Goal: Transaction & Acquisition: Subscribe to service/newsletter

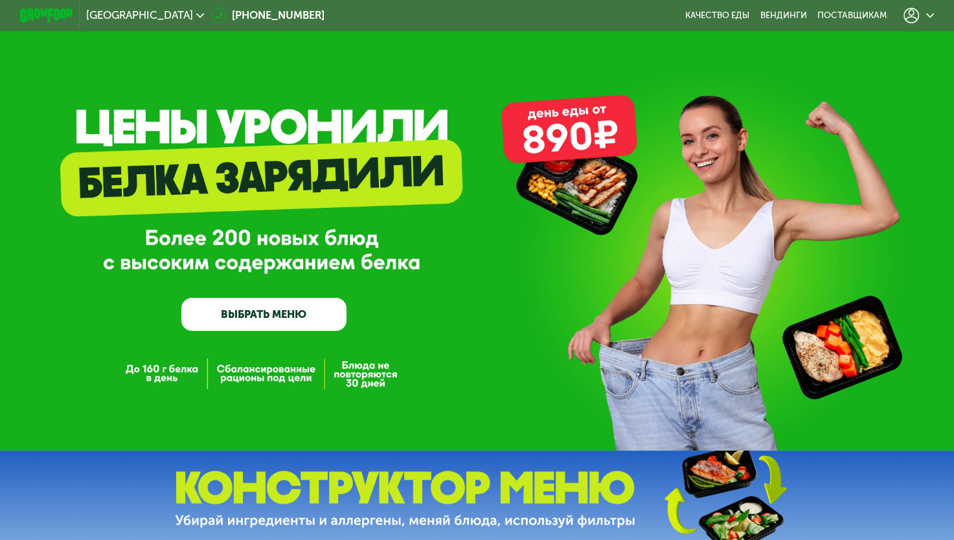
click at [919, 13] on use at bounding box center [911, 16] width 16 height 16
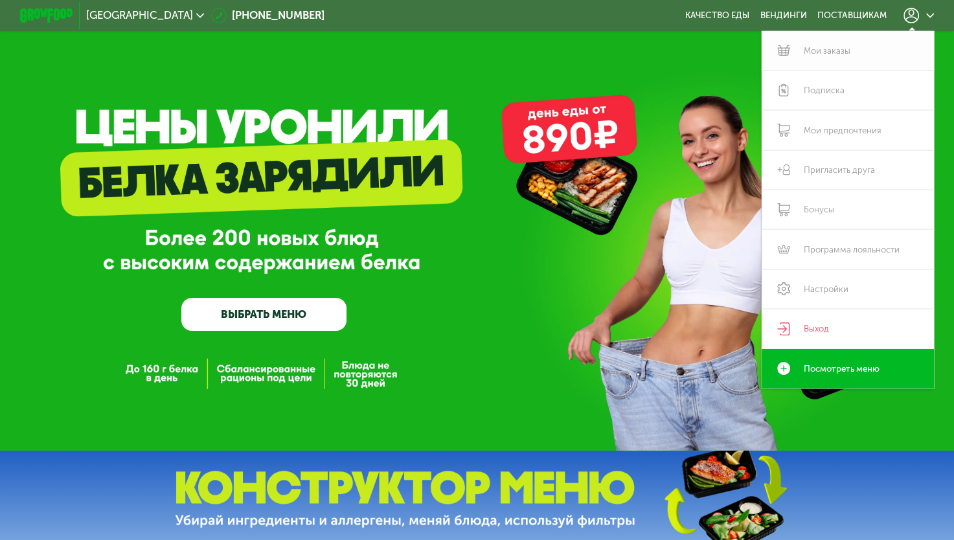
click at [844, 45] on link "Мои заказы" at bounding box center [847, 50] width 172 height 39
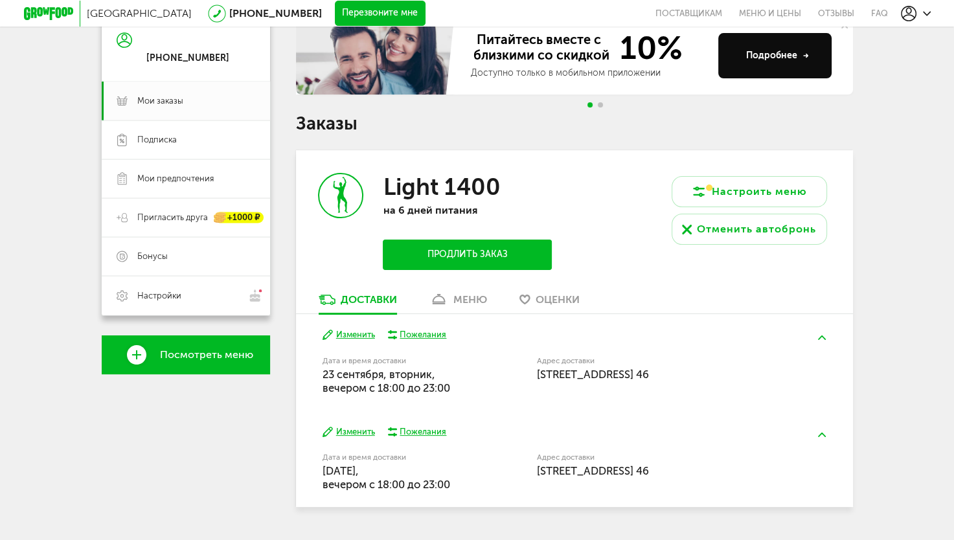
scroll to position [168, 0]
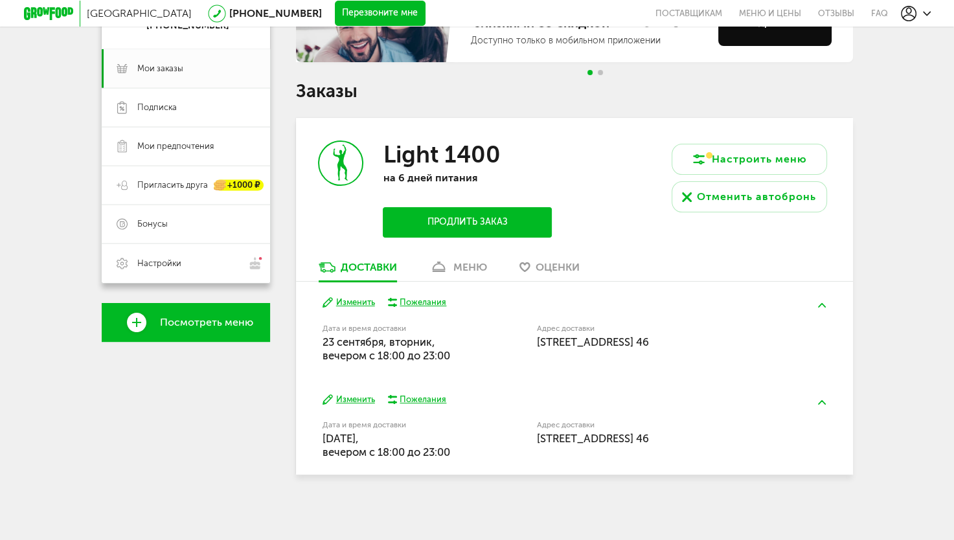
click at [478, 267] on div "меню" at bounding box center [470, 267] width 34 height 12
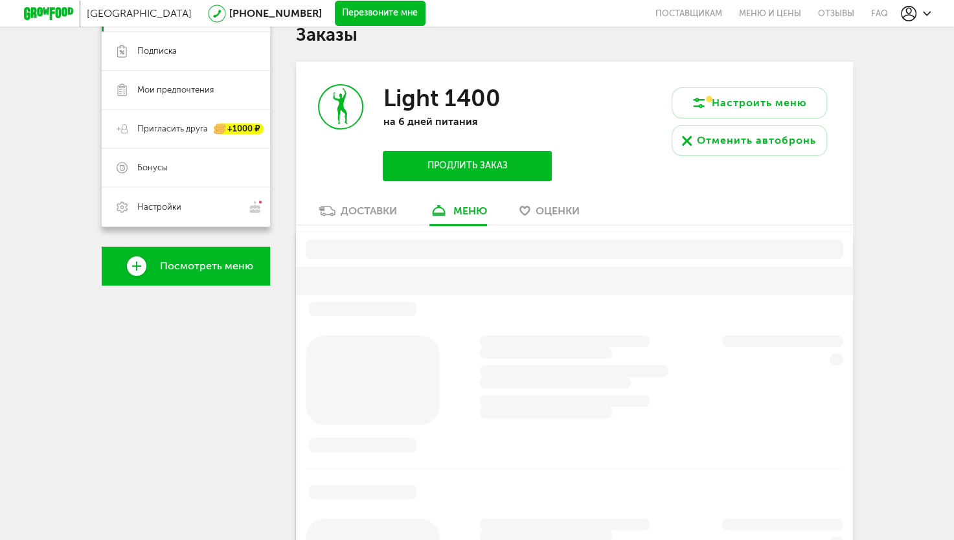
scroll to position [254, 0]
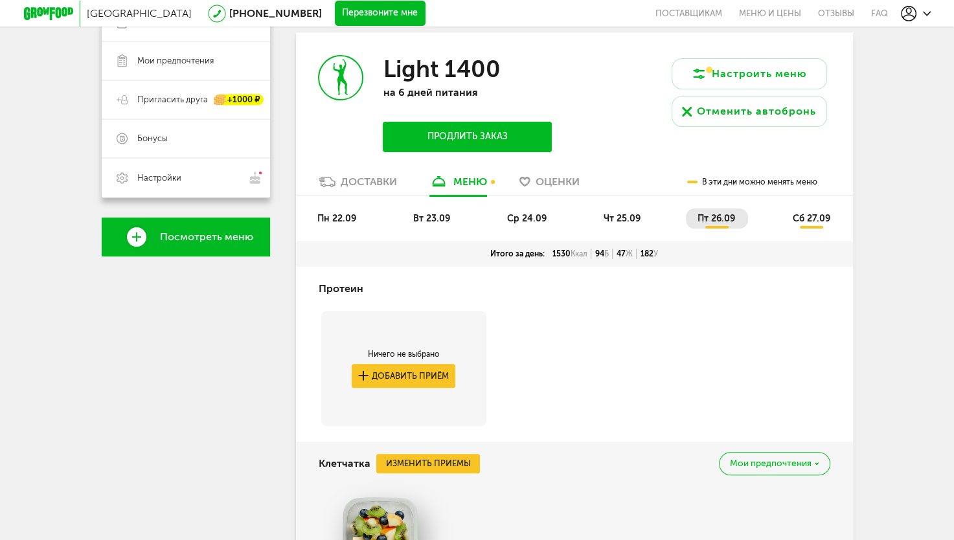
click at [324, 217] on span "пн 22.09" at bounding box center [336, 218] width 39 height 11
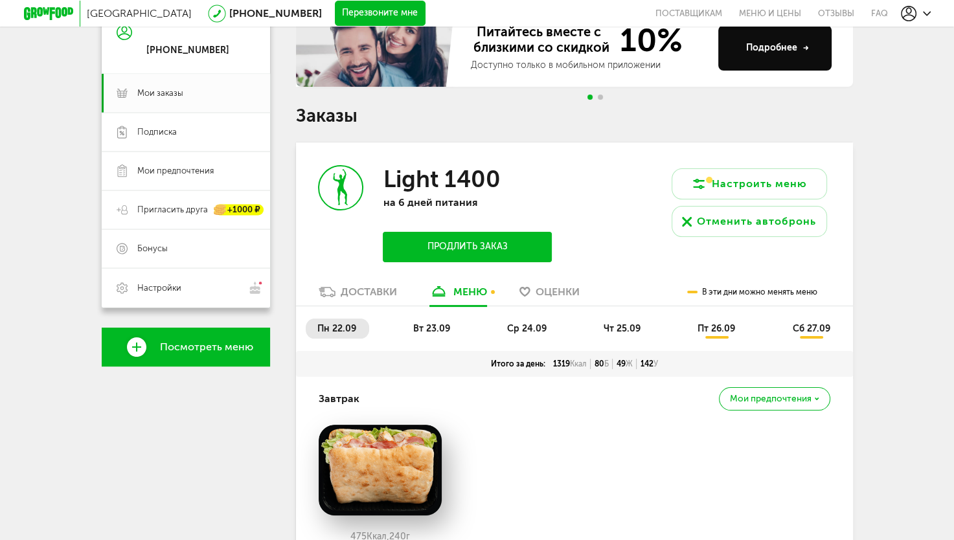
scroll to position [221, 0]
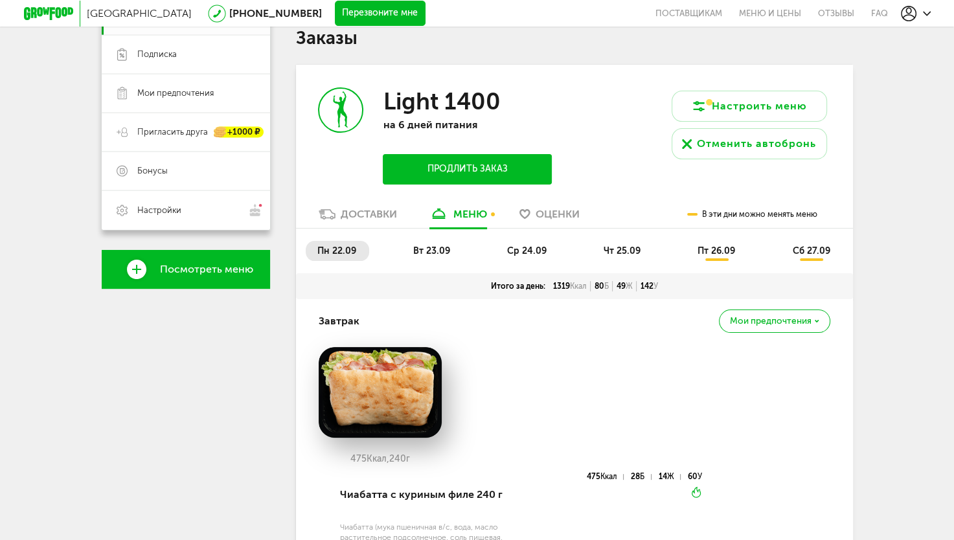
click at [442, 245] on span "вт 23.09" at bounding box center [431, 250] width 37 height 11
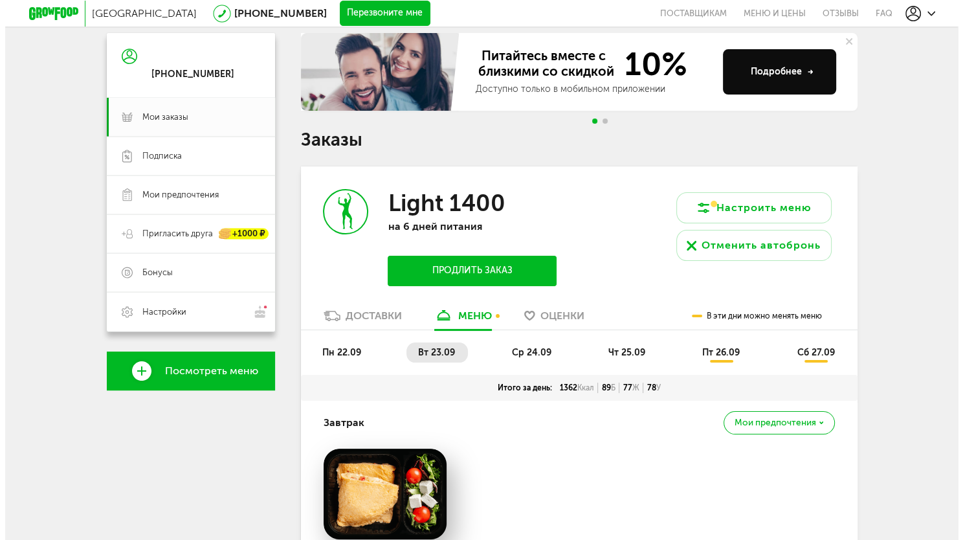
scroll to position [0, 0]
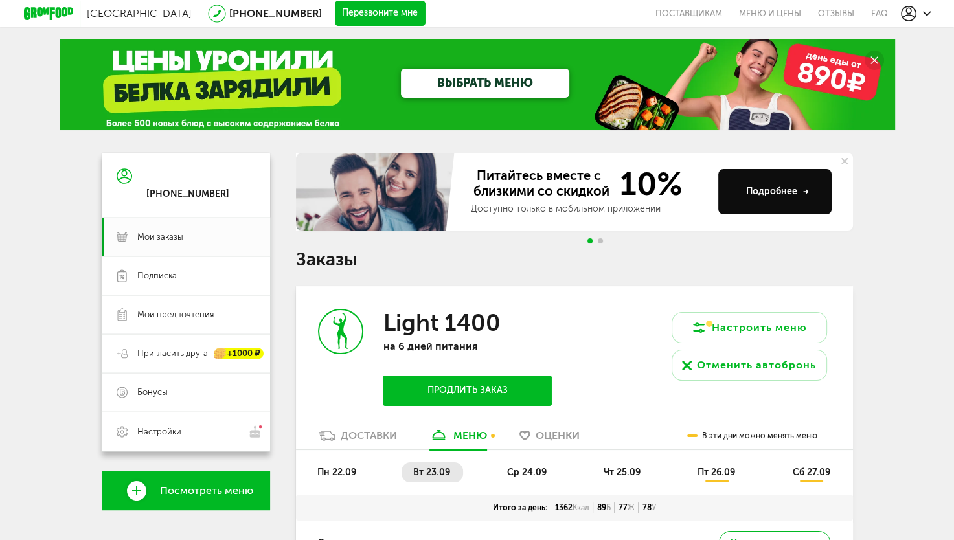
click at [508, 388] on button "Продлить заказ" at bounding box center [467, 390] width 168 height 30
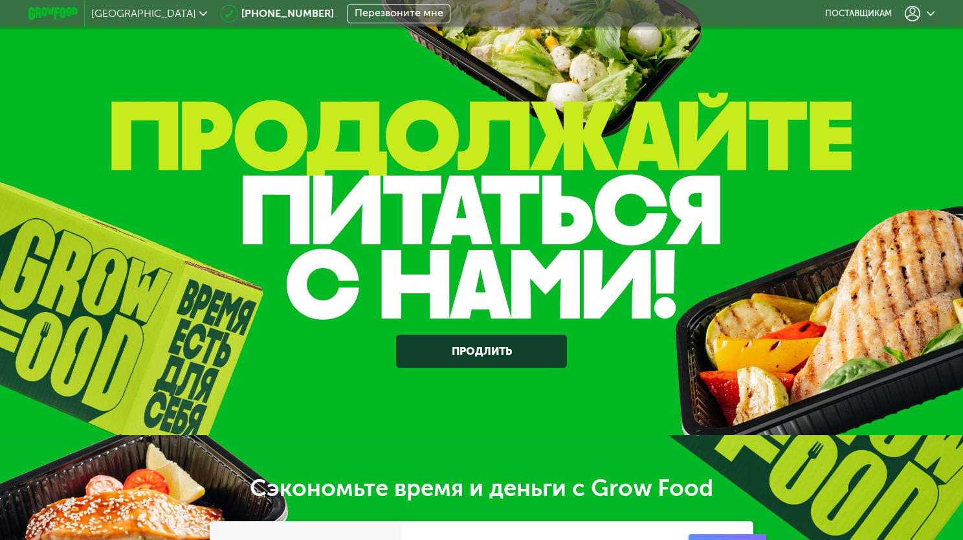
click at [479, 355] on link "Продлить" at bounding box center [482, 352] width 172 height 34
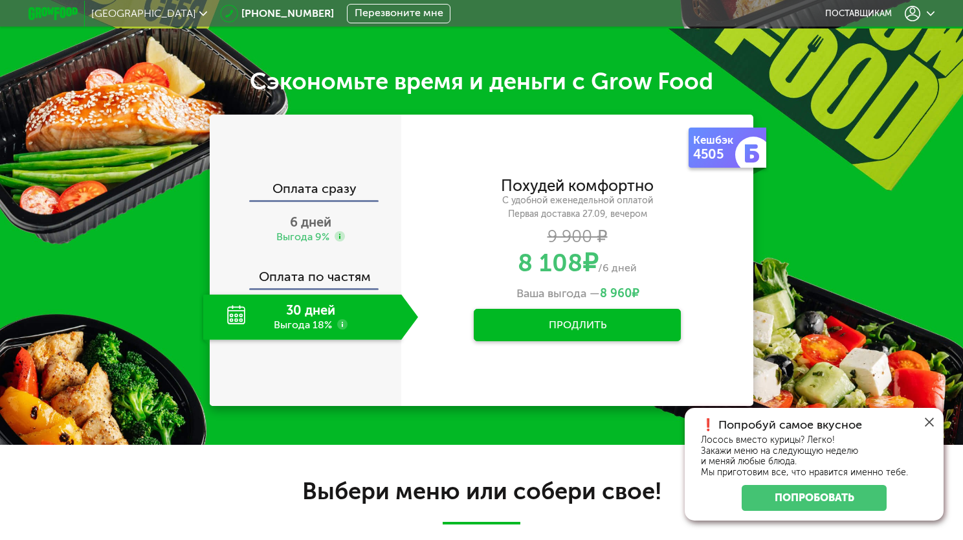
scroll to position [408, 0]
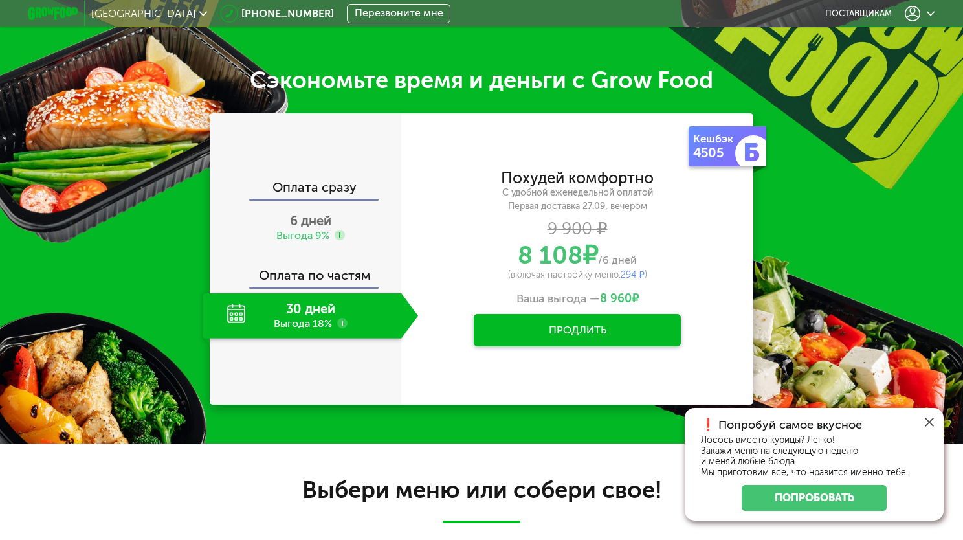
click at [342, 325] on use at bounding box center [342, 323] width 10 height 10
click at [348, 361] on div at bounding box center [481, 270] width 963 height 540
click at [319, 312] on div "30 дней Выгода 18%" at bounding box center [302, 315] width 198 height 45
click at [926, 418] on icon at bounding box center [929, 422] width 9 height 9
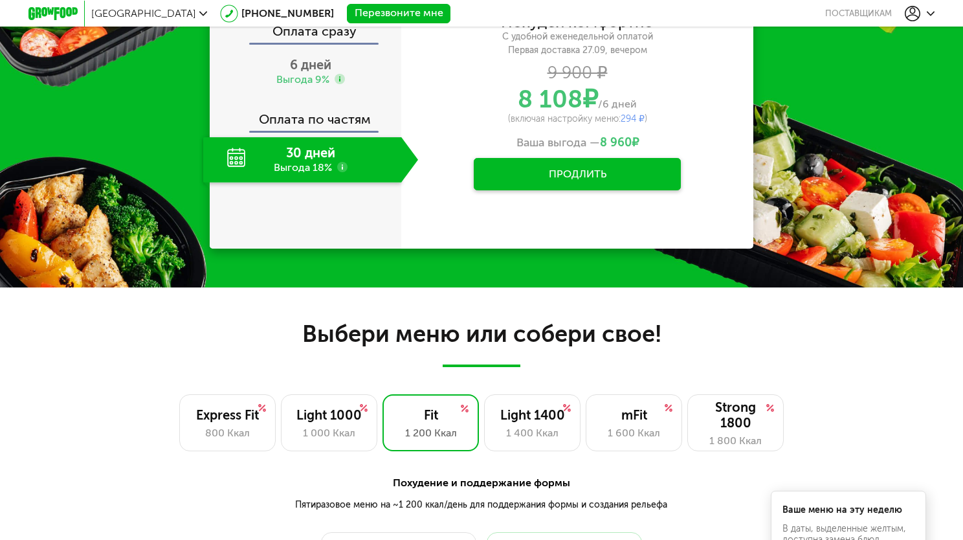
scroll to position [565, 0]
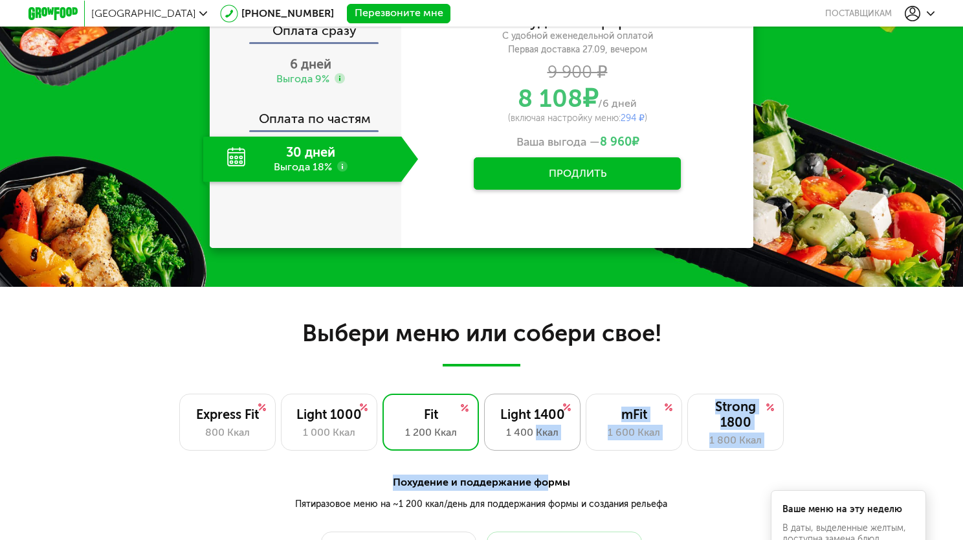
drag, startPoint x: 545, startPoint y: 463, endPoint x: 532, endPoint y: 416, distance: 48.6
click at [532, 416] on div "Light 1400" at bounding box center [532, 415] width 69 height 16
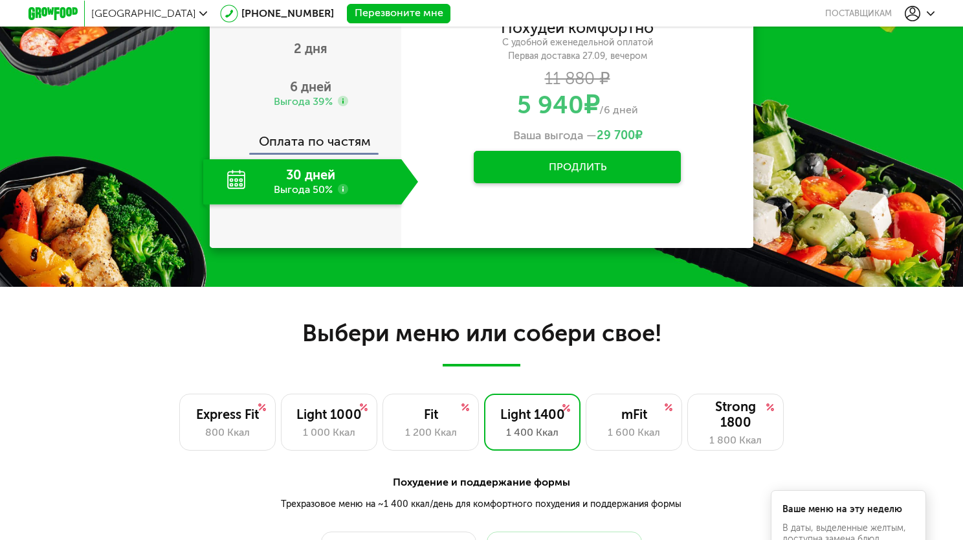
scroll to position [813, 0]
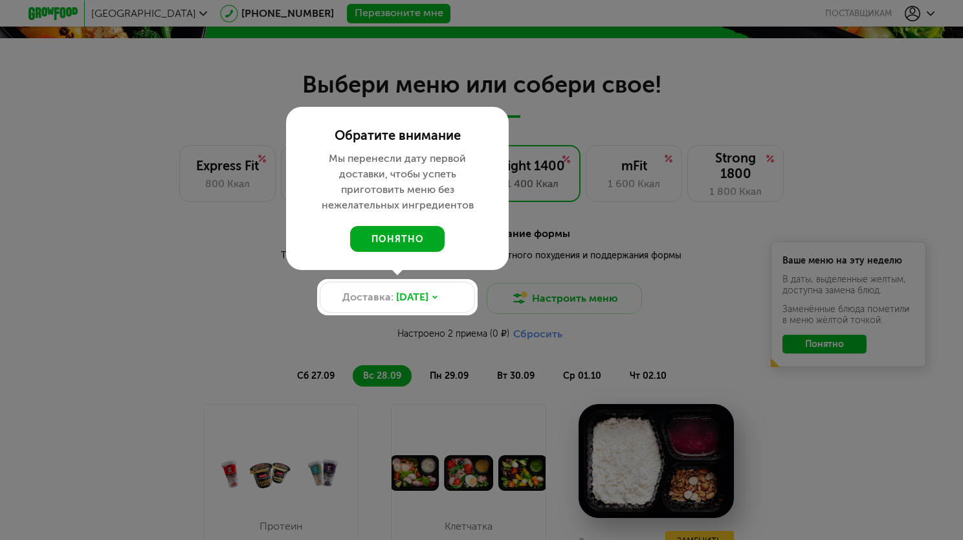
click at [422, 240] on button "понятно" at bounding box center [397, 239] width 95 height 26
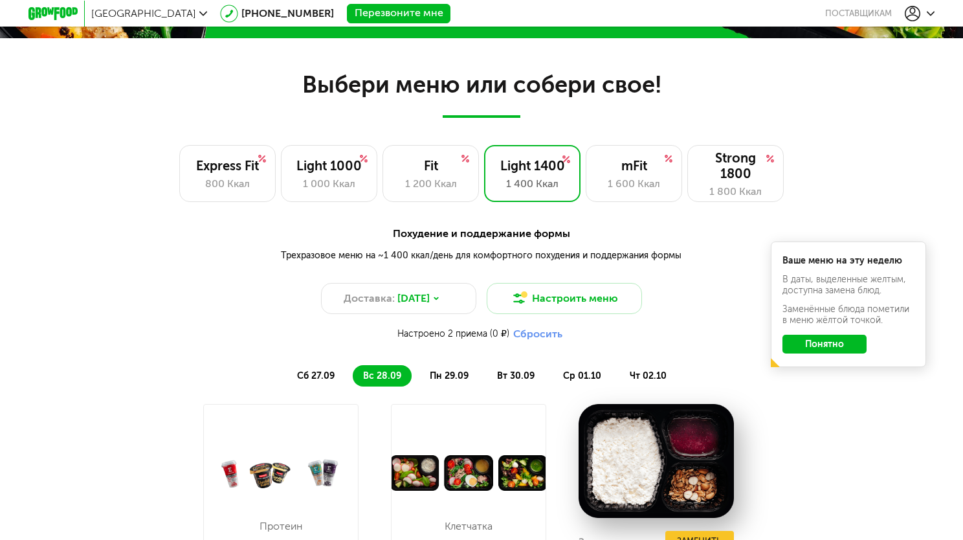
click at [456, 374] on span "пн 29.09" at bounding box center [449, 375] width 39 height 11
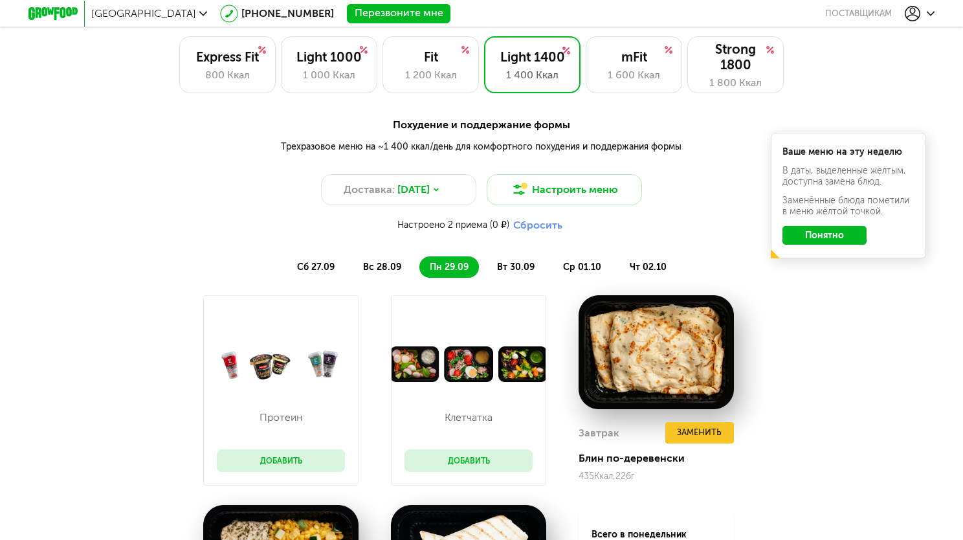
scroll to position [915, 0]
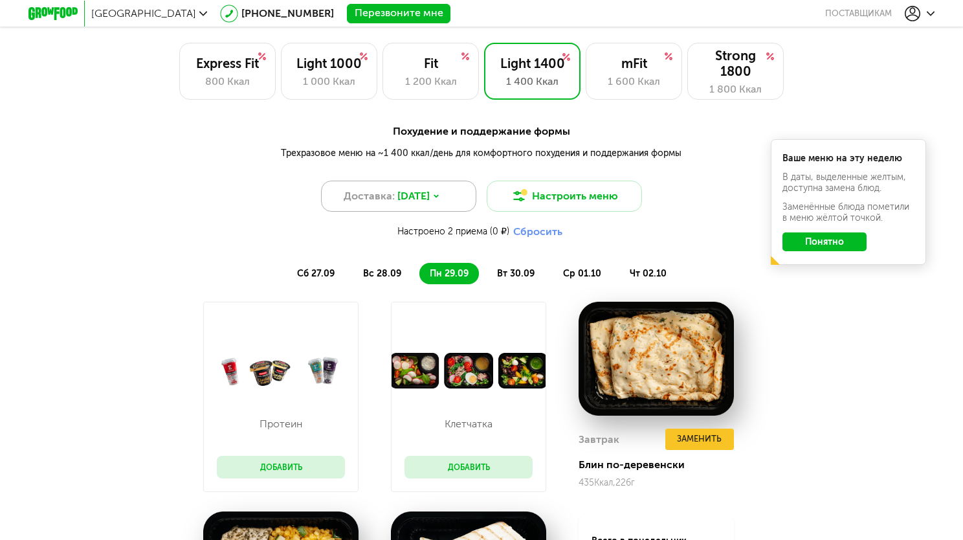
click at [388, 201] on span "Доставка:" at bounding box center [369, 196] width 51 height 16
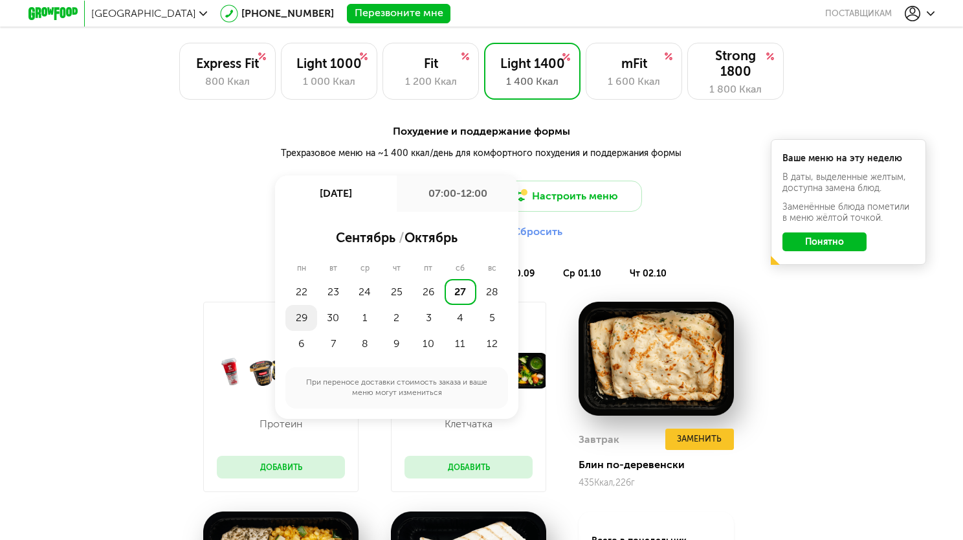
click at [299, 319] on div "29" at bounding box center [301, 318] width 32 height 26
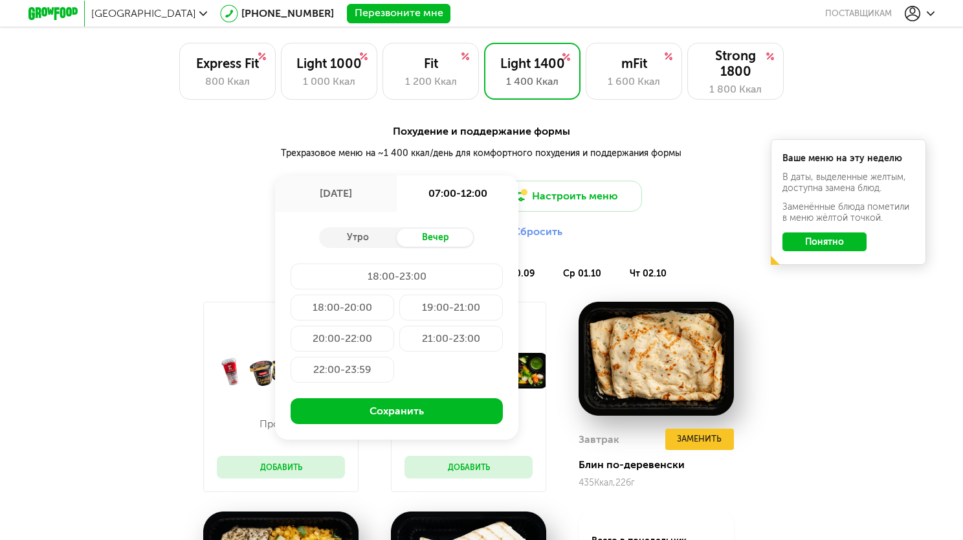
click at [326, 276] on div "18:00-23:00" at bounding box center [397, 276] width 212 height 26
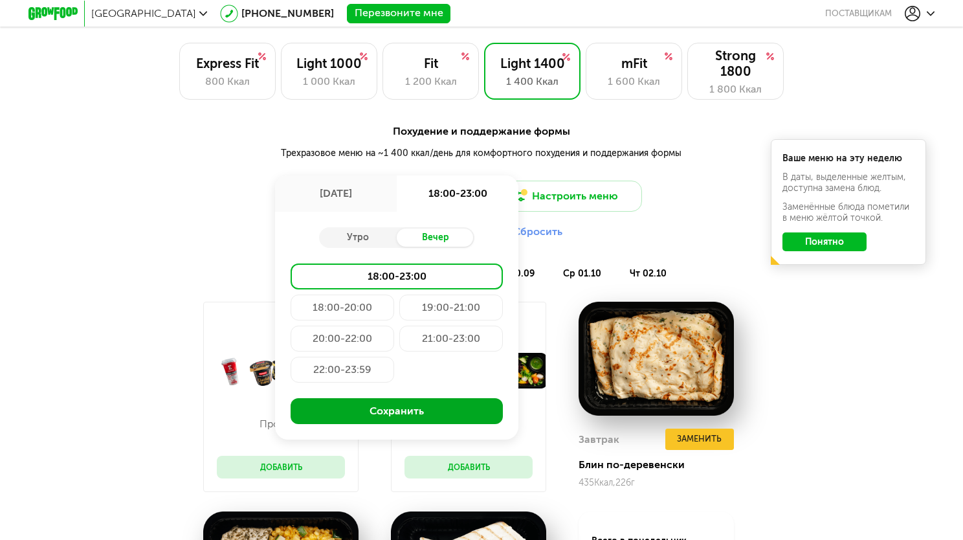
click at [376, 417] on button "Сохранить" at bounding box center [397, 411] width 212 height 26
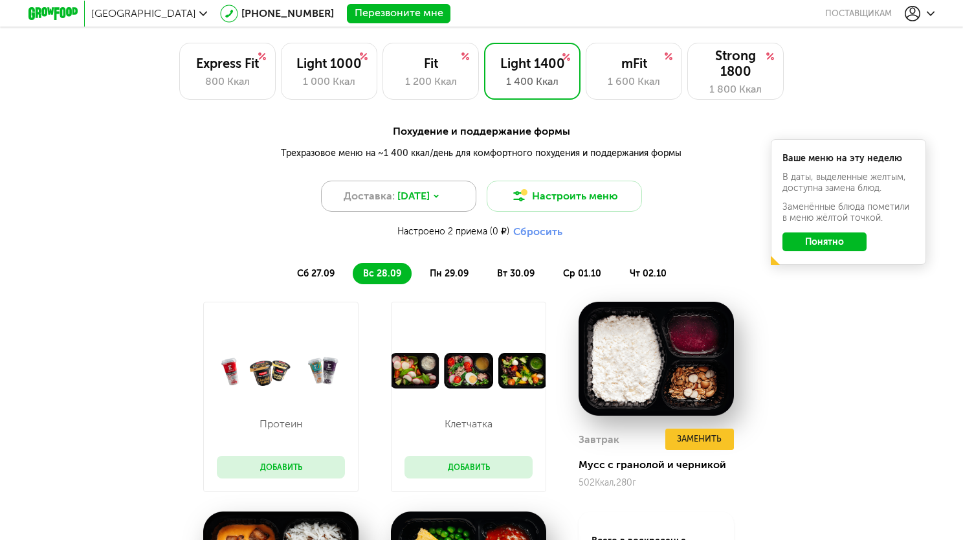
click at [448, 208] on div "Доставка: [DATE]" at bounding box center [398, 196] width 155 height 31
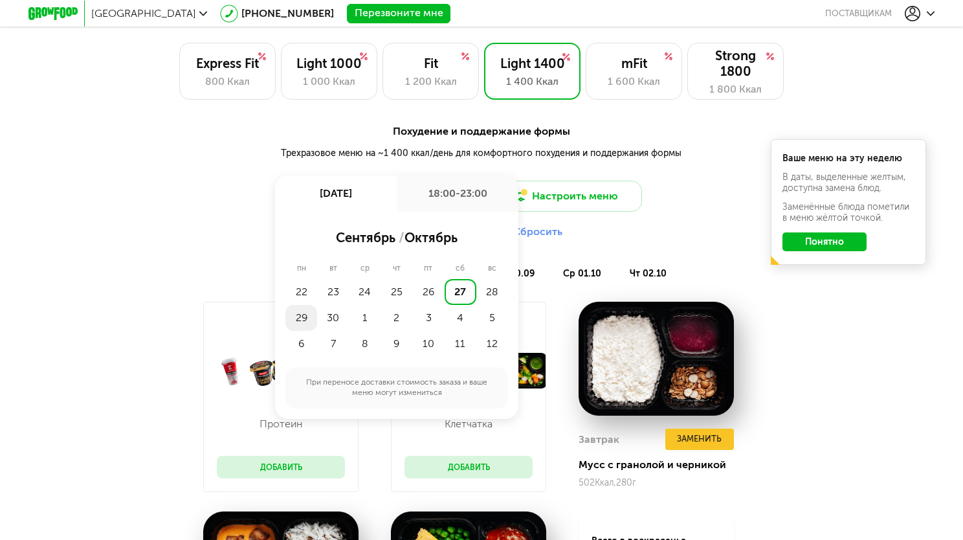
click at [300, 322] on div "29" at bounding box center [301, 318] width 32 height 26
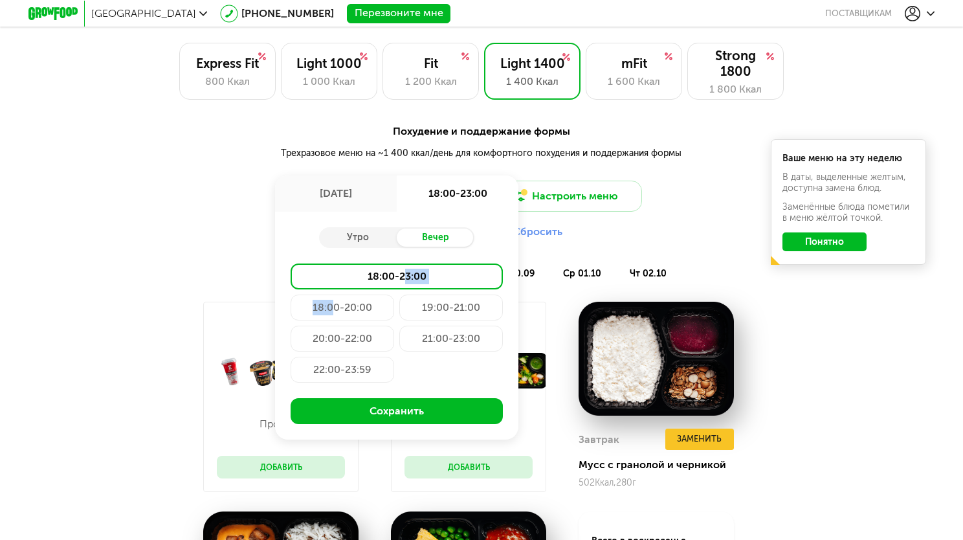
drag, startPoint x: 334, startPoint y: 310, endPoint x: 405, endPoint y: 278, distance: 78.2
click at [405, 278] on div "18:00-23:00 18:00-20:00 19:00-21:00 20:00-22:00 21:00-23:00 22:00-23:59" at bounding box center [397, 325] width 212 height 124
click at [405, 278] on div "18:00-23:00" at bounding box center [397, 276] width 212 height 26
click at [397, 413] on button "Сохранить" at bounding box center [397, 411] width 212 height 26
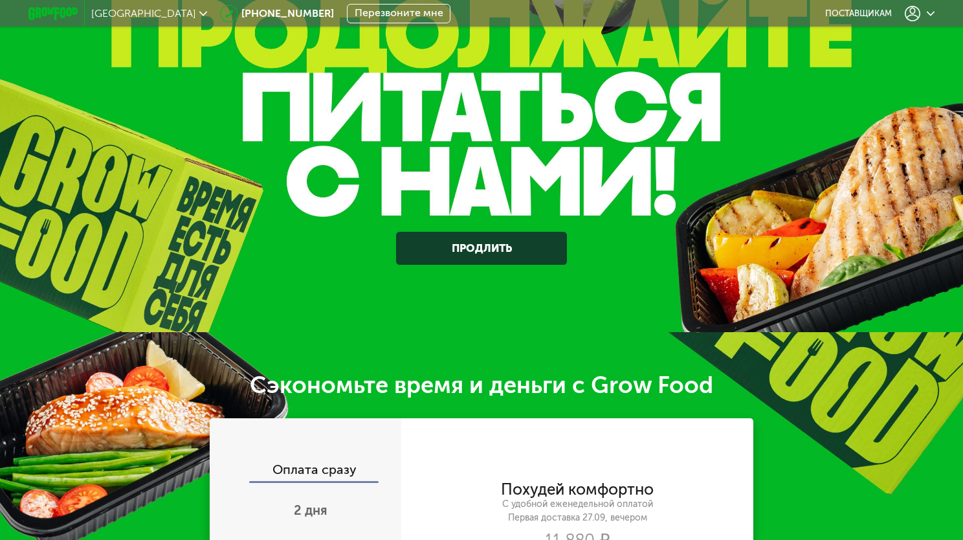
scroll to position [0, 0]
